Goal: Information Seeking & Learning: Learn about a topic

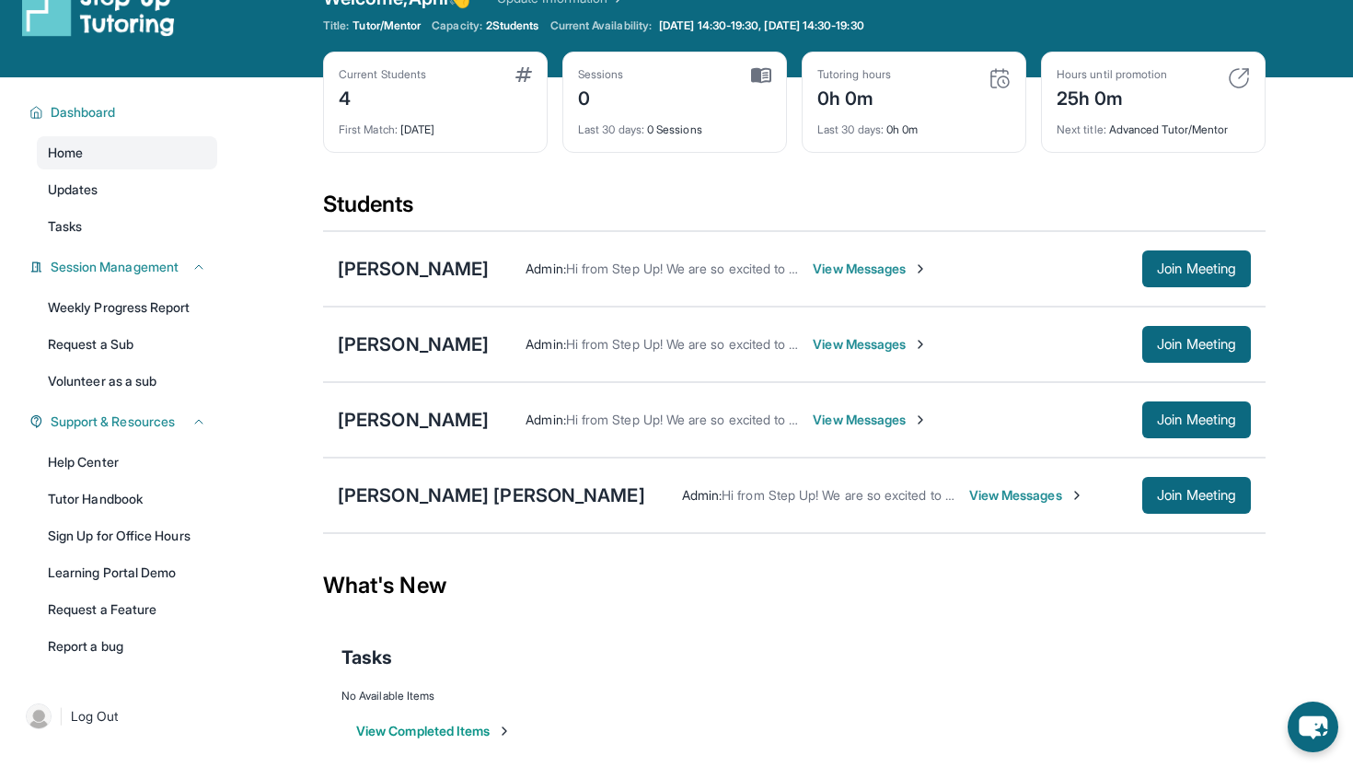
scroll to position [118, 0]
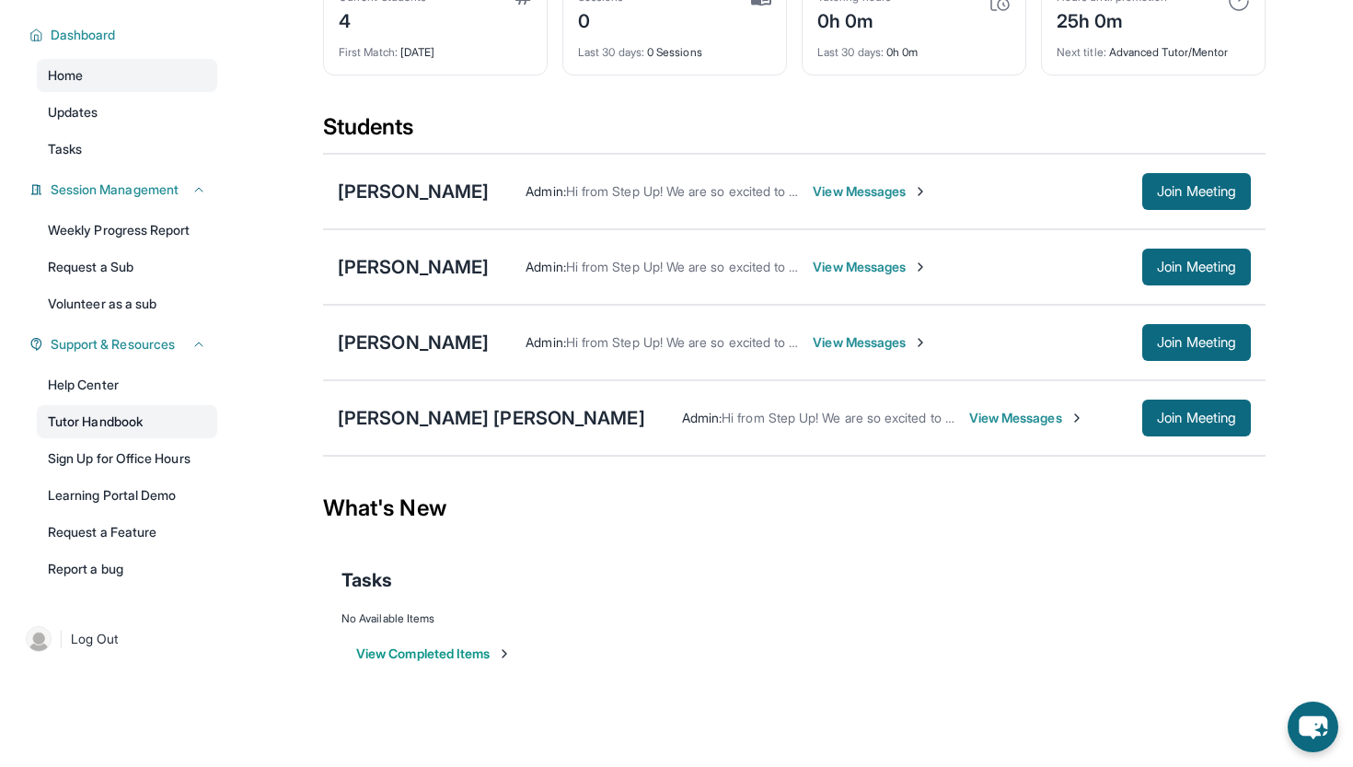
click at [110, 414] on link "Tutor Handbook" at bounding box center [127, 421] width 180 height 33
click at [428, 180] on div "[PERSON_NAME]" at bounding box center [413, 192] width 151 height 26
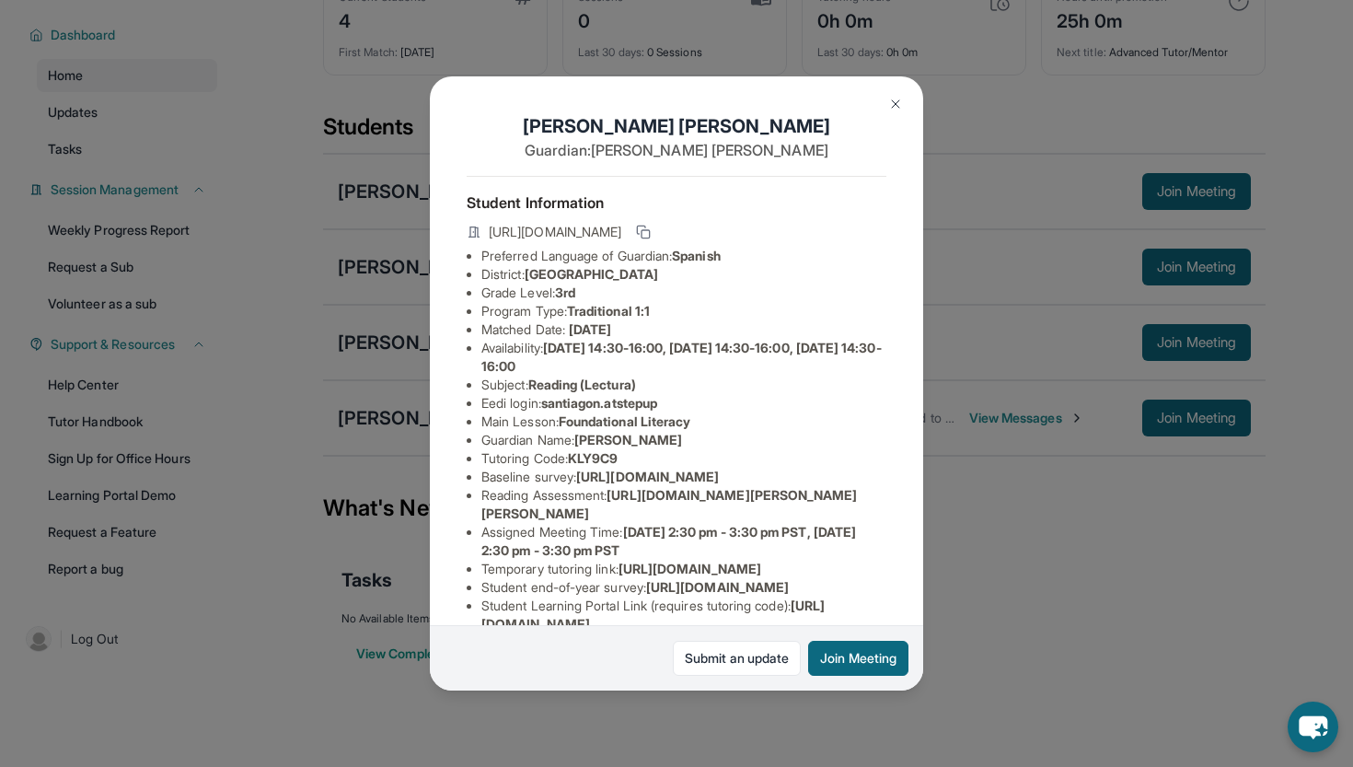
click at [896, 112] on button at bounding box center [895, 104] width 37 height 37
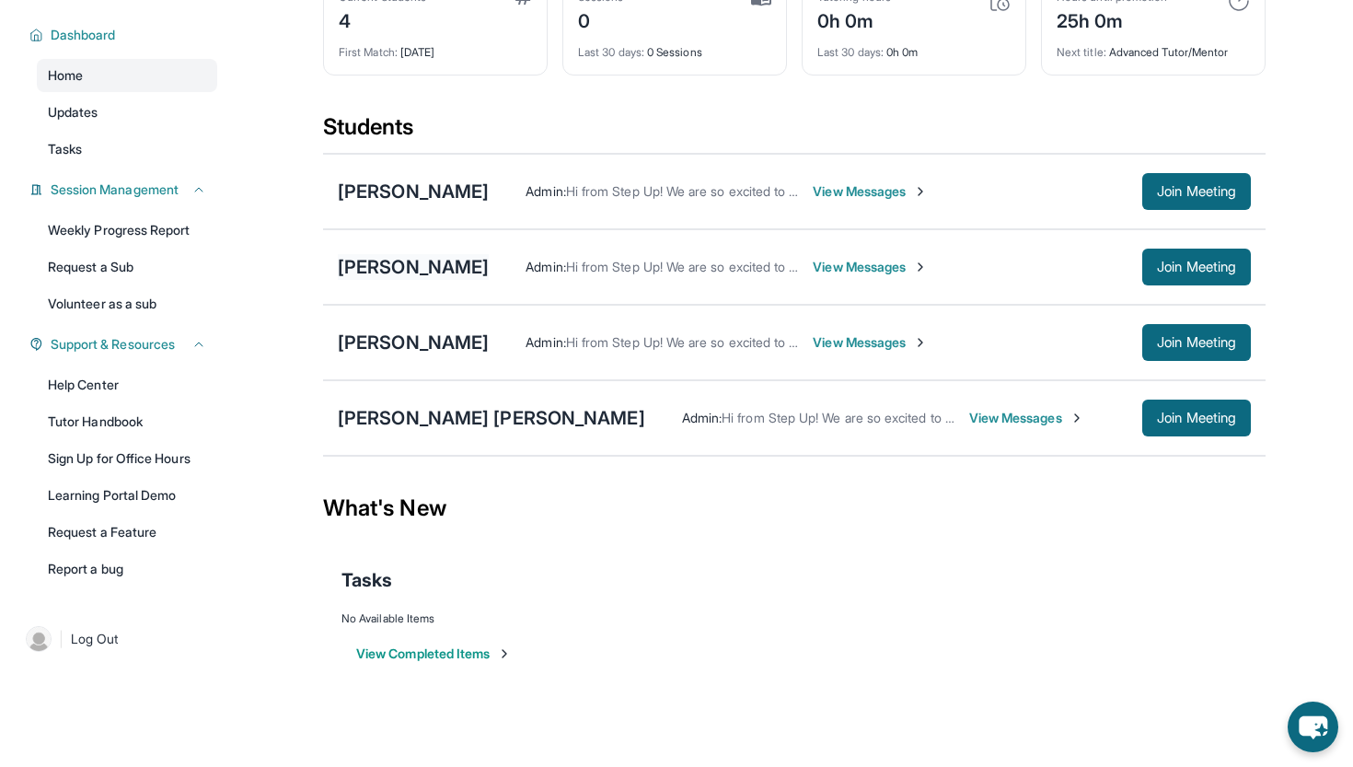
click at [474, 258] on div "[PERSON_NAME]" at bounding box center [413, 267] width 151 height 26
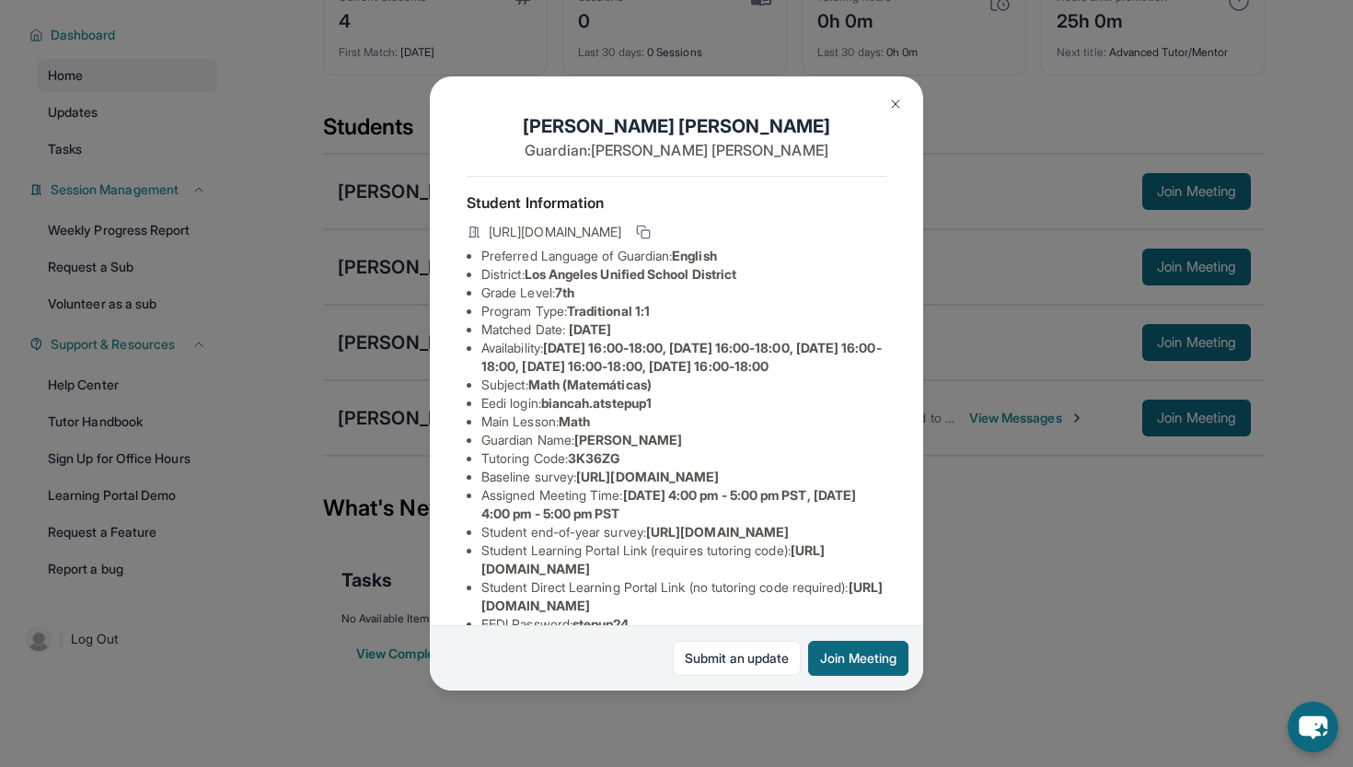
click at [905, 105] on button at bounding box center [895, 104] width 37 height 37
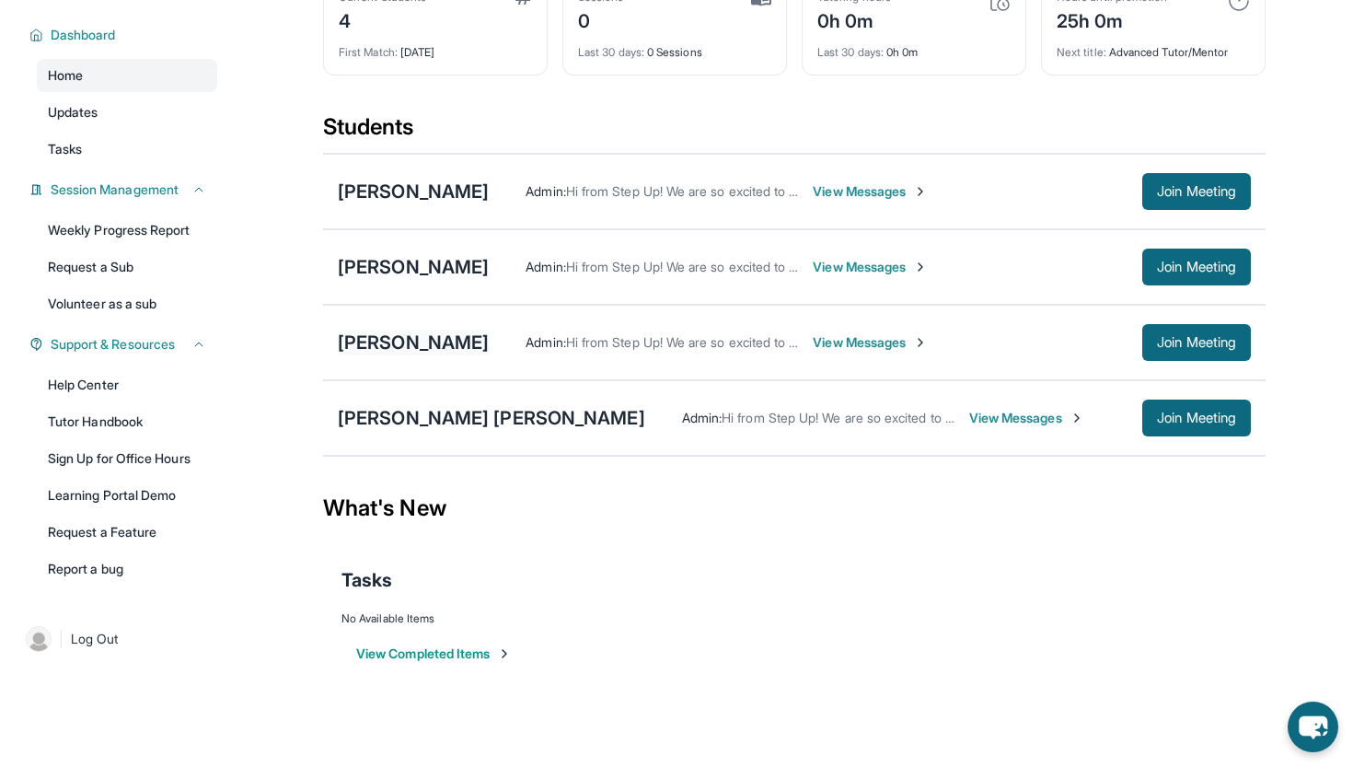
click at [446, 331] on div "[PERSON_NAME]" at bounding box center [413, 343] width 151 height 26
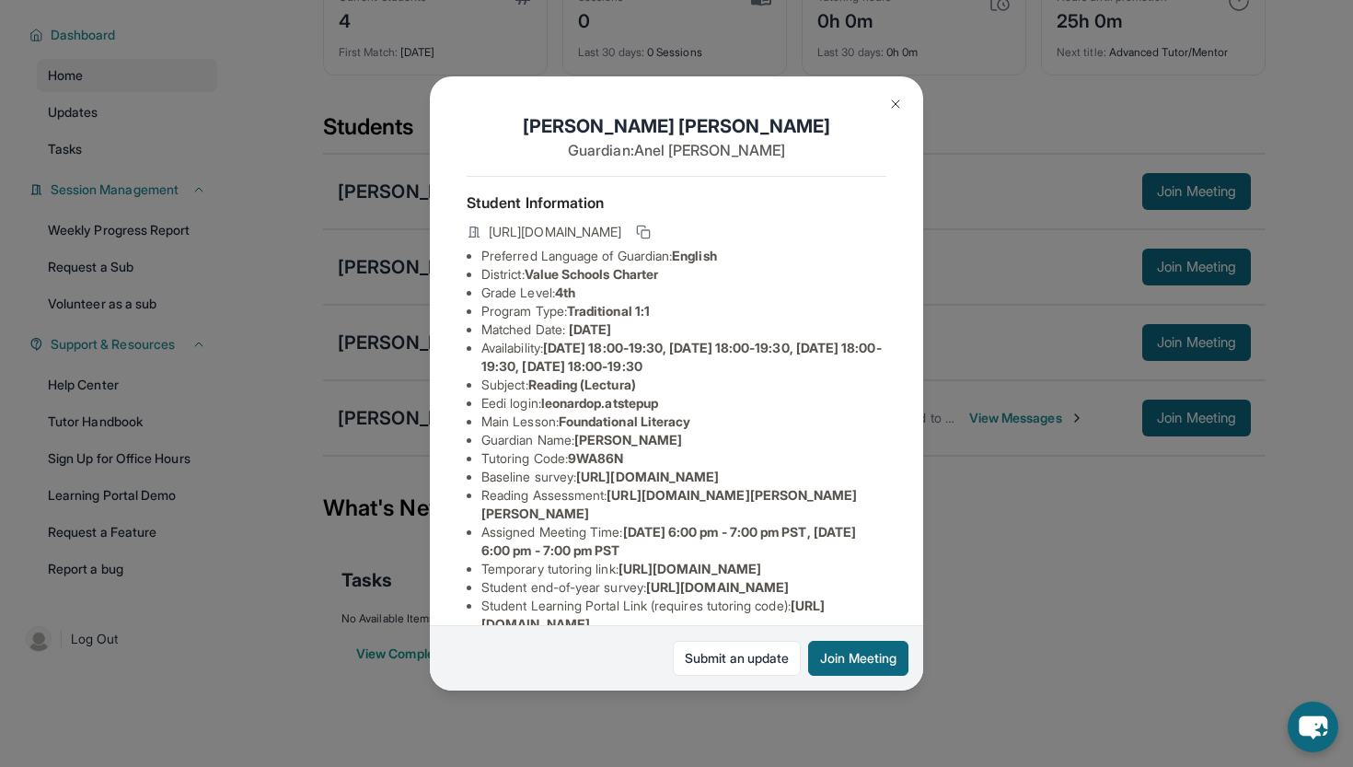
click at [900, 108] on img at bounding box center [895, 104] width 15 height 15
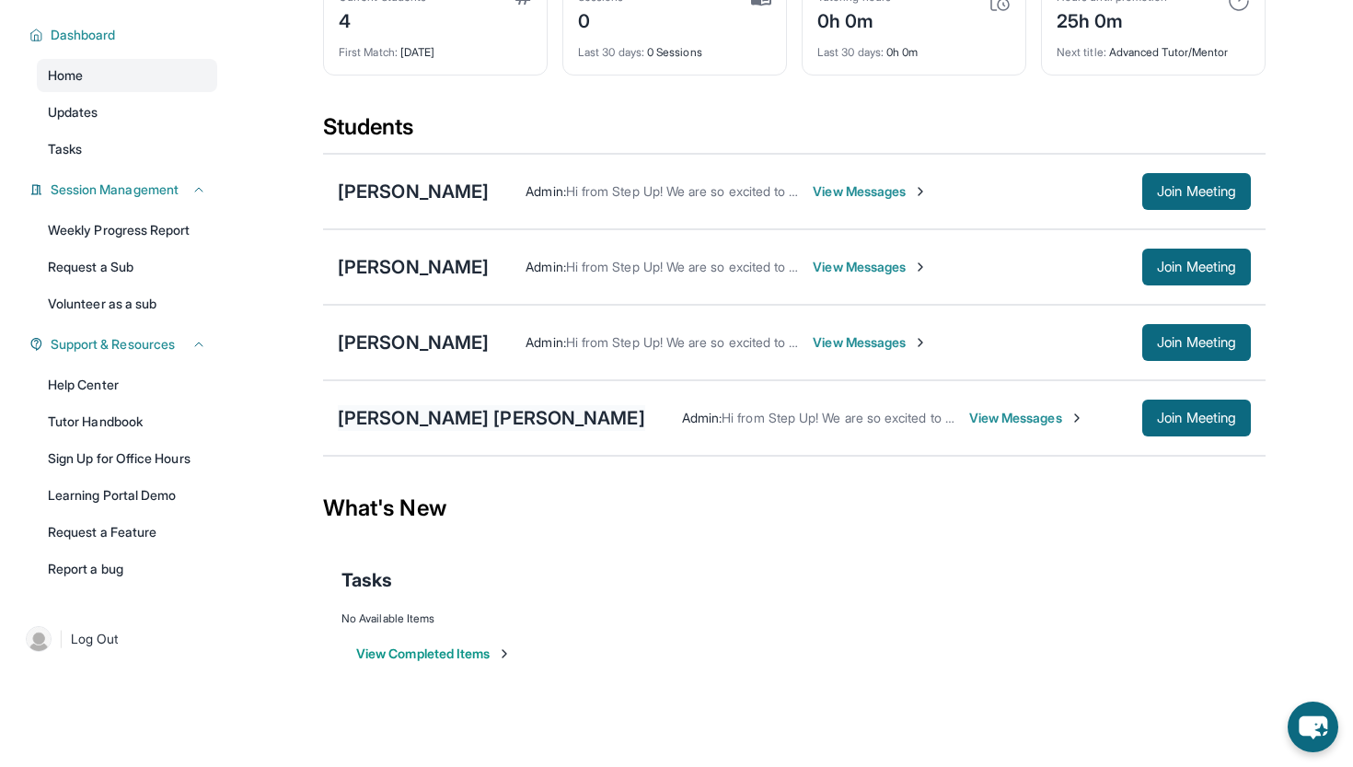
click at [416, 415] on div "[PERSON_NAME] [PERSON_NAME]" at bounding box center [491, 418] width 307 height 26
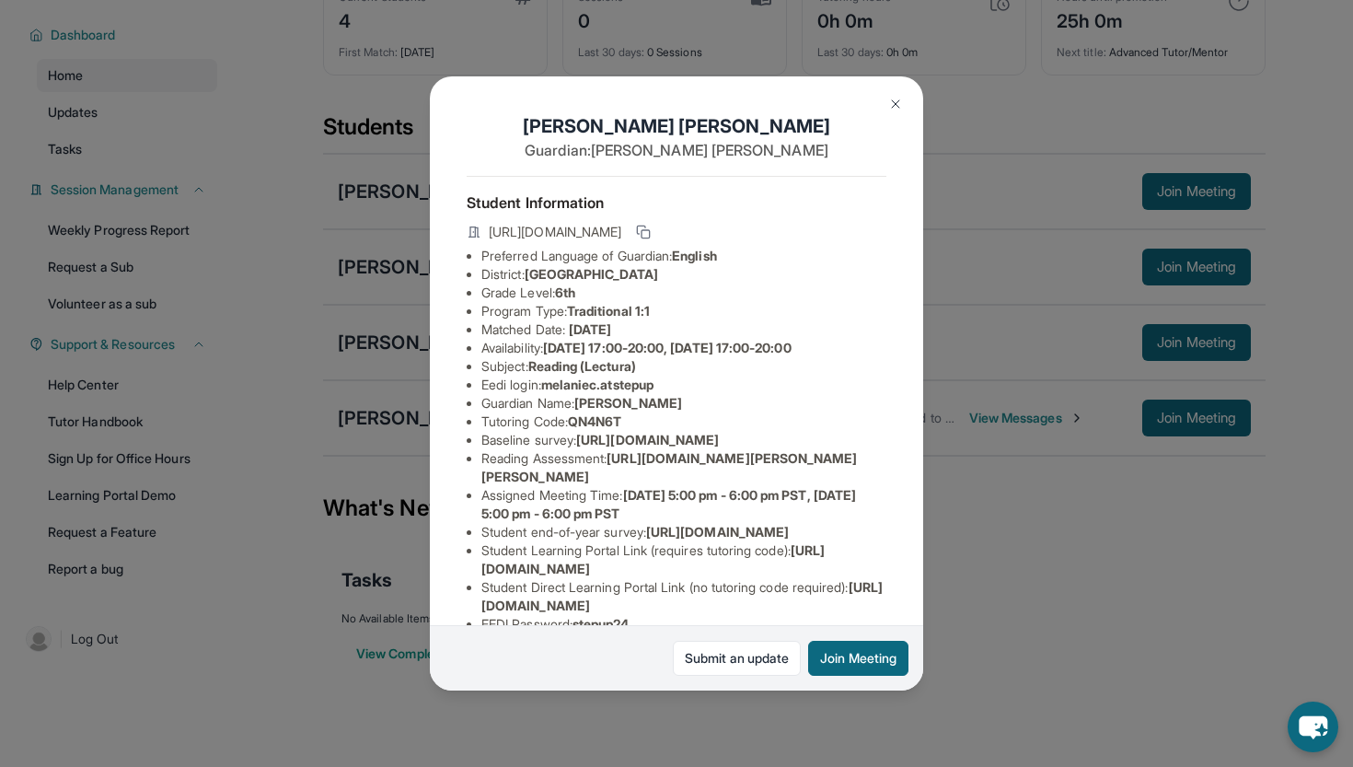
click at [895, 110] on img at bounding box center [895, 104] width 15 height 15
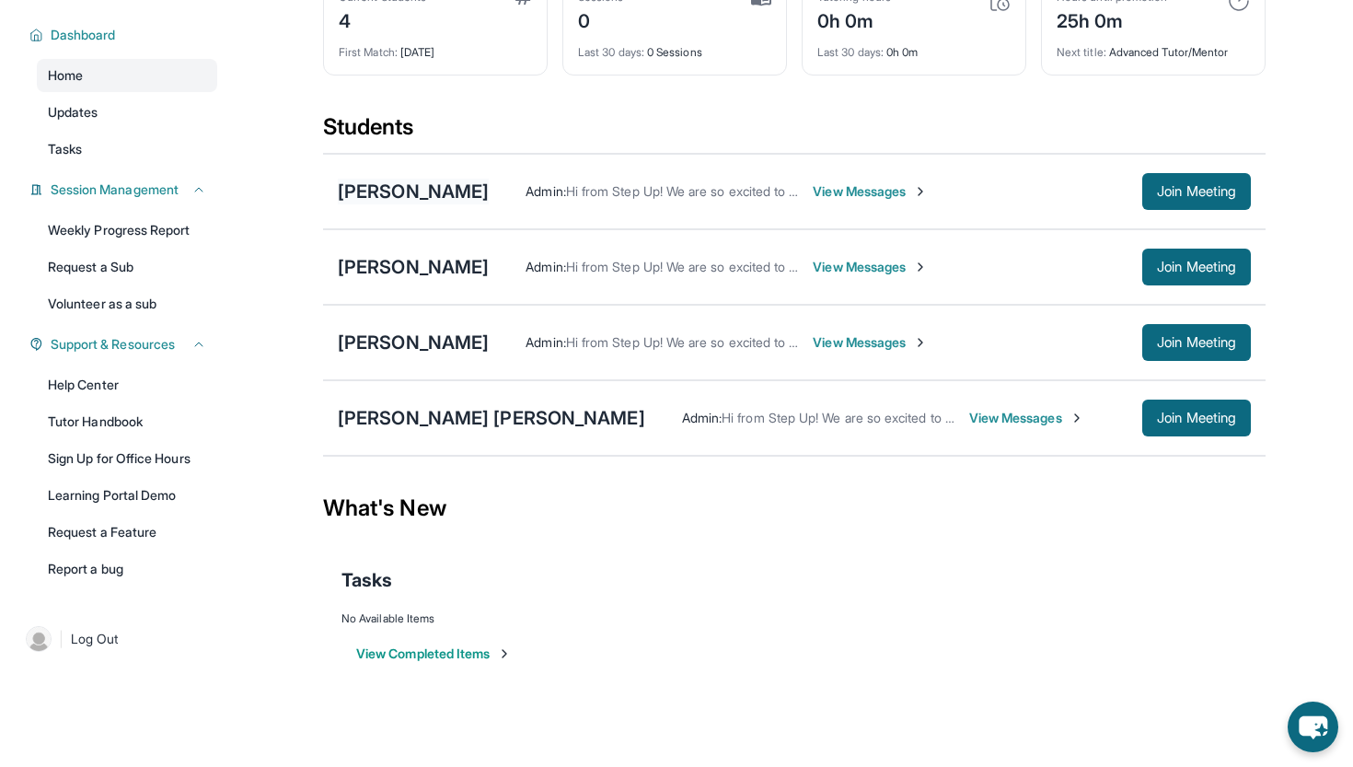
click at [489, 195] on div "[PERSON_NAME]" at bounding box center [413, 192] width 151 height 26
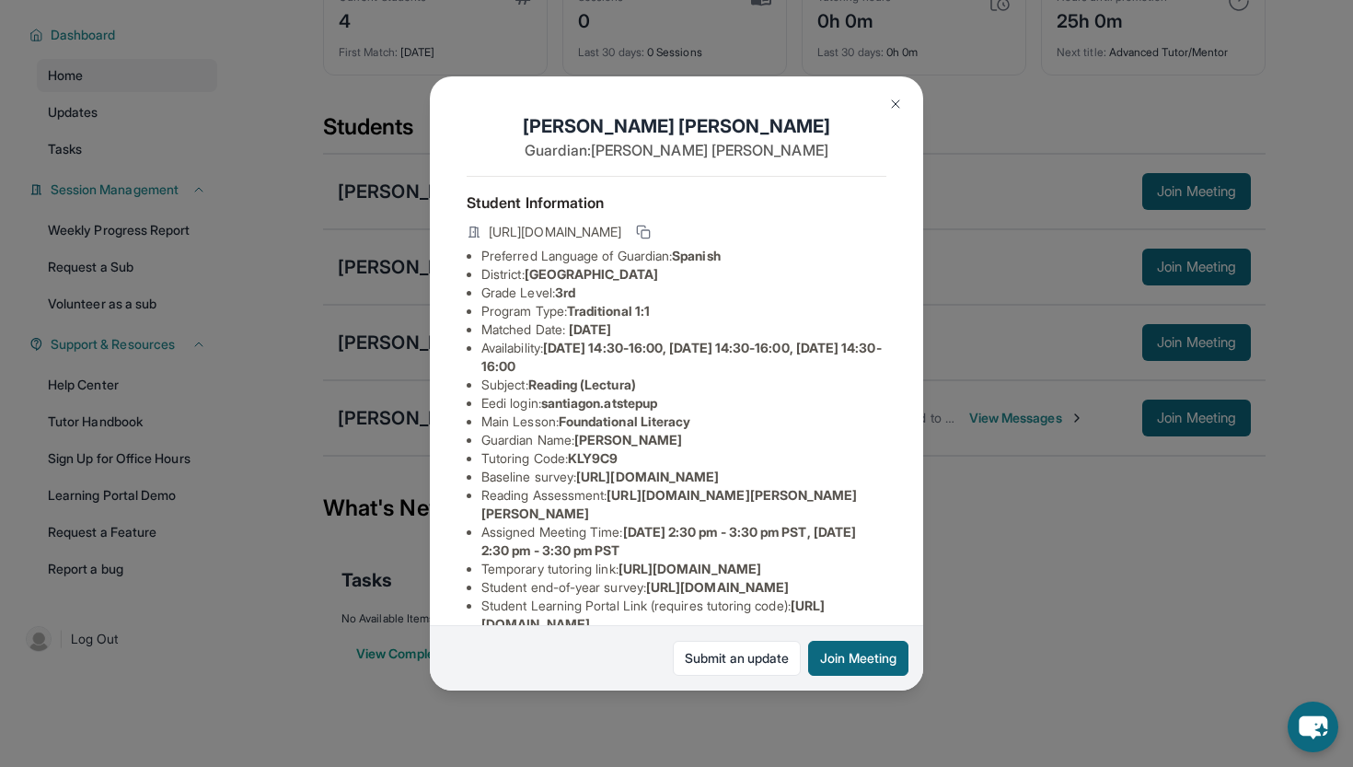
click at [888, 117] on button at bounding box center [895, 104] width 37 height 37
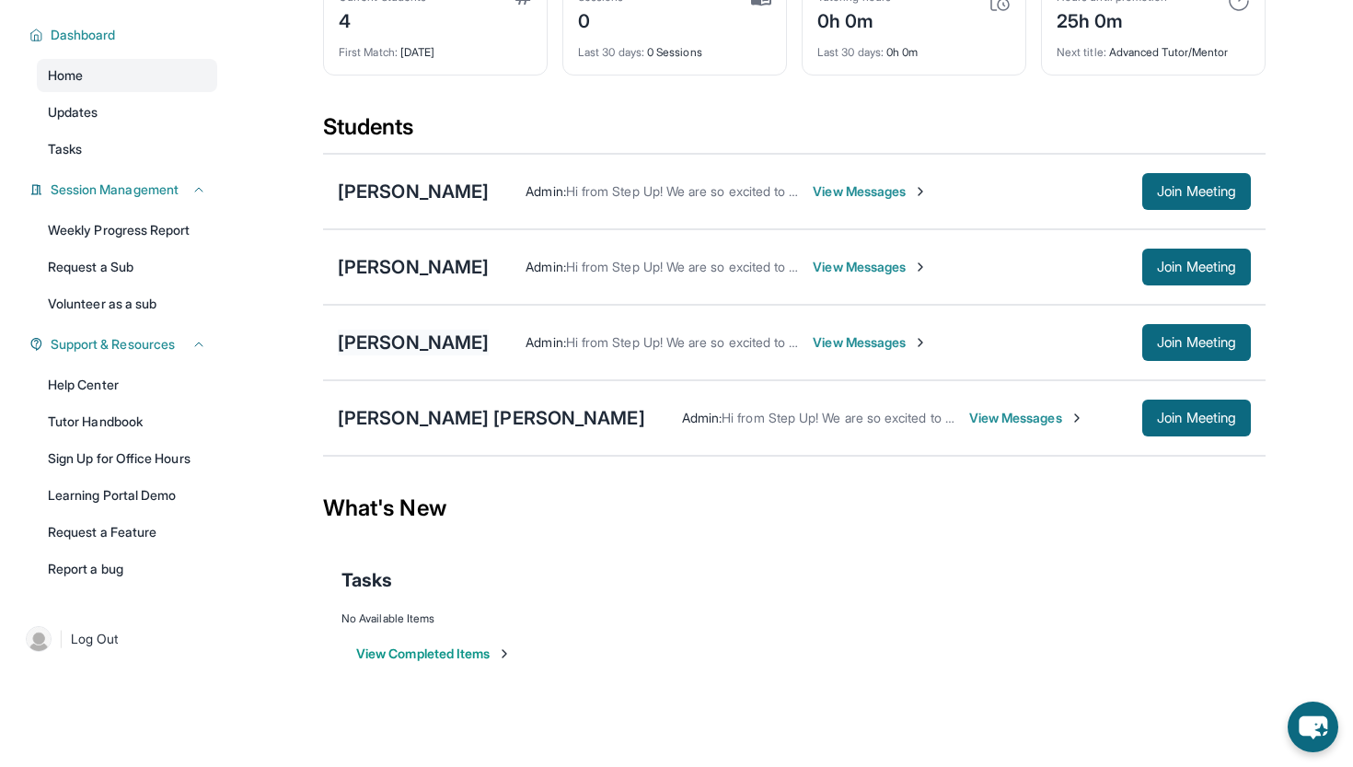
click at [446, 343] on div "[PERSON_NAME]" at bounding box center [413, 343] width 151 height 26
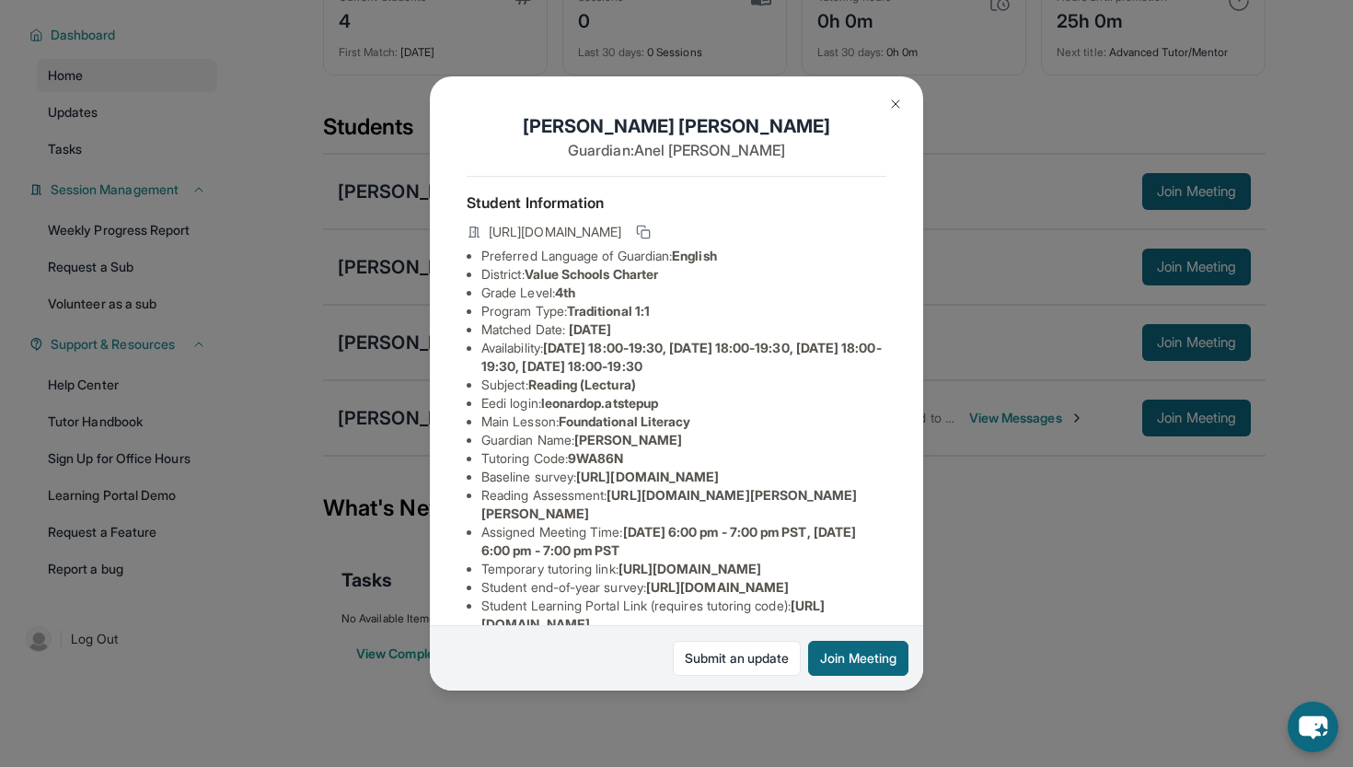
click at [890, 109] on img at bounding box center [895, 104] width 15 height 15
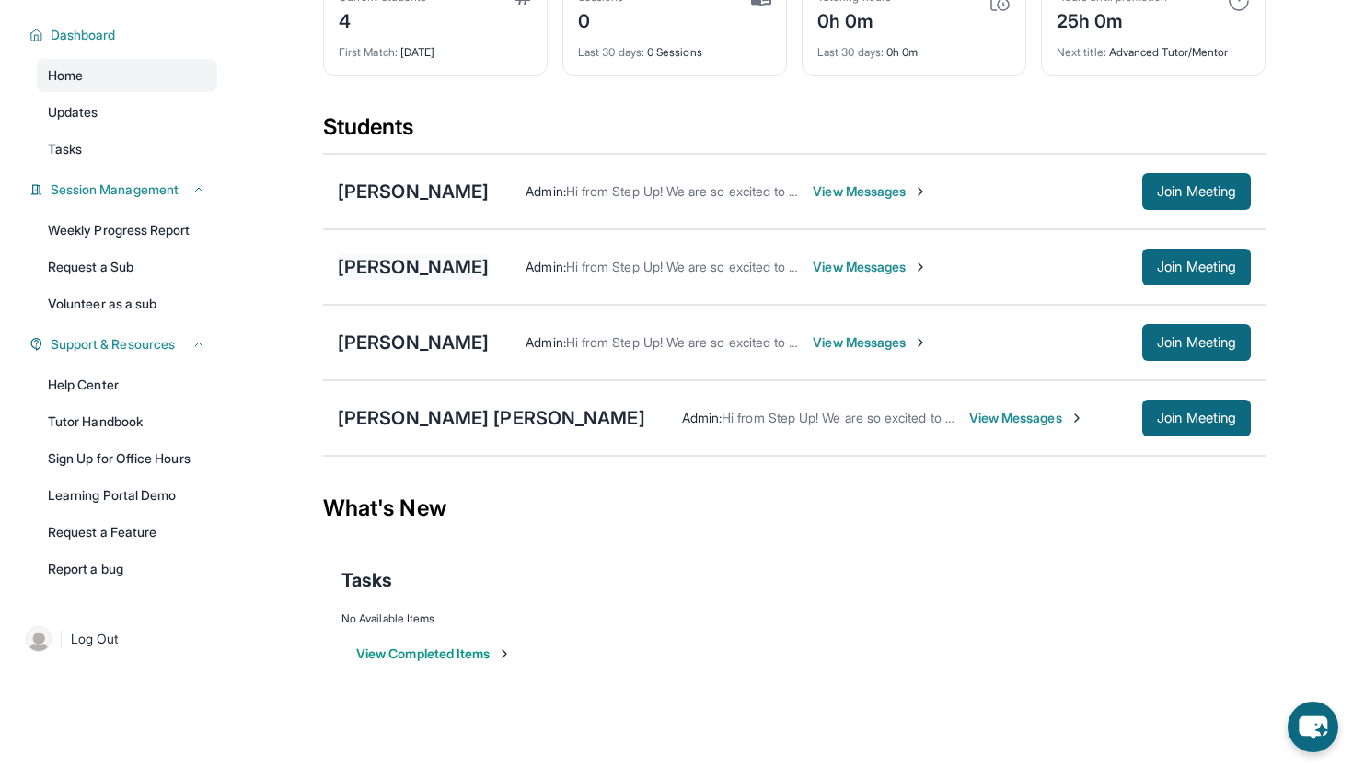
click at [482, 268] on div "[PERSON_NAME]" at bounding box center [413, 267] width 151 height 26
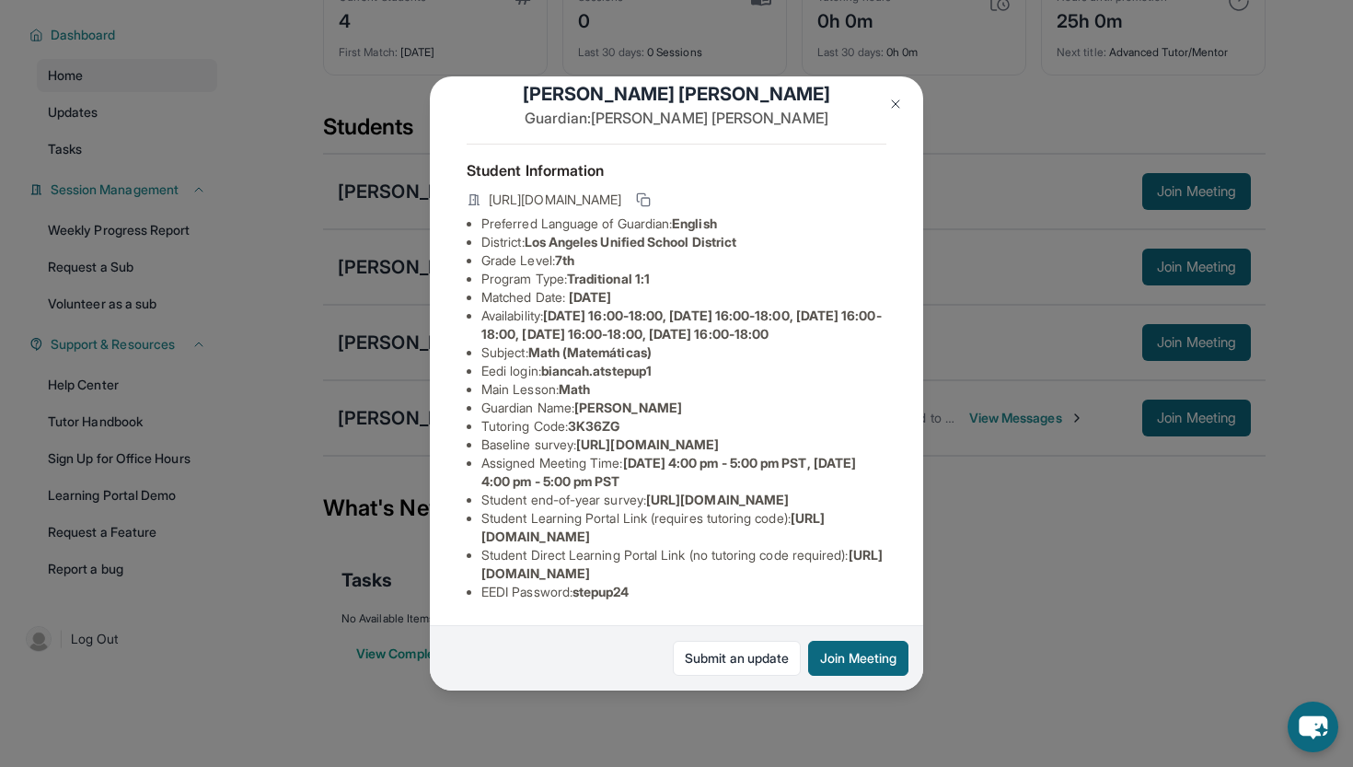
scroll to position [127, 0]
click at [896, 104] on img at bounding box center [895, 104] width 15 height 15
